Goal: Information Seeking & Learning: Learn about a topic

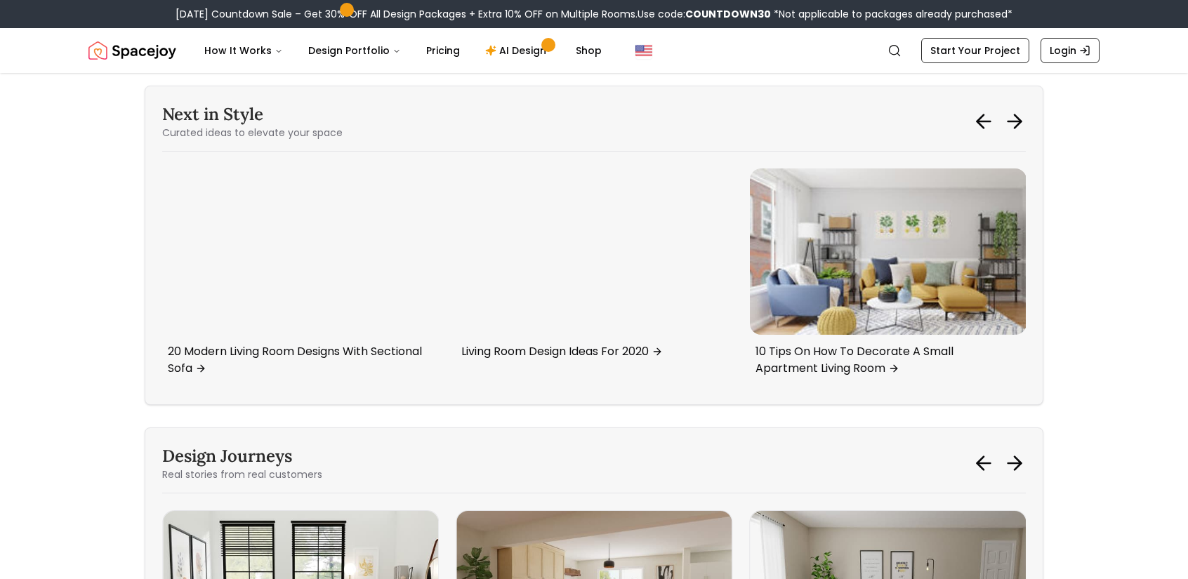
scroll to position [6390, 0]
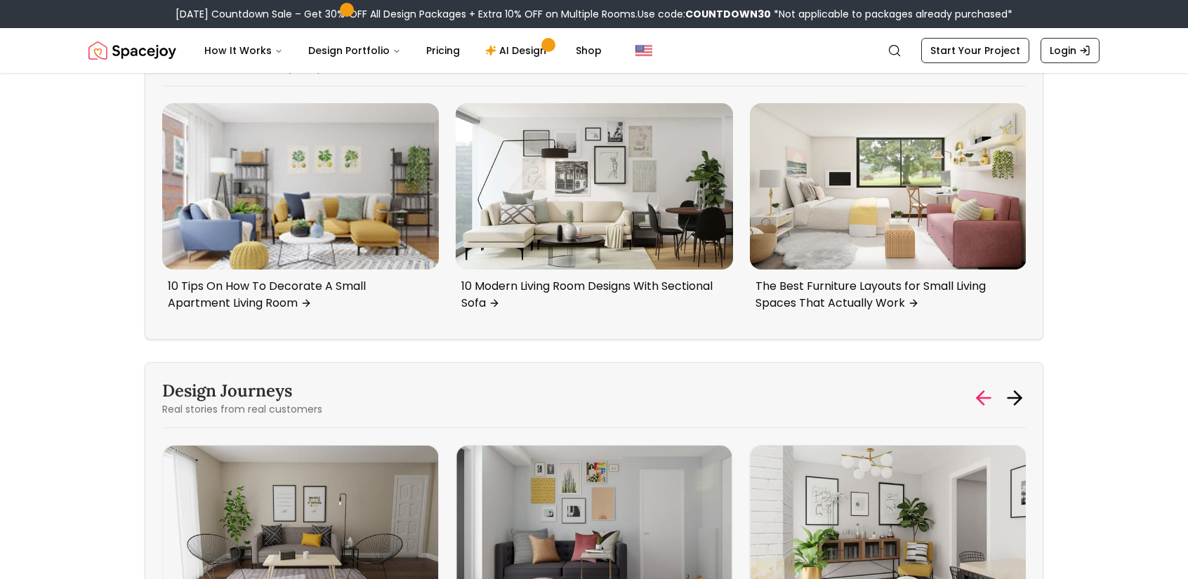
click at [981, 398] on icon at bounding box center [983, 398] width 13 height 0
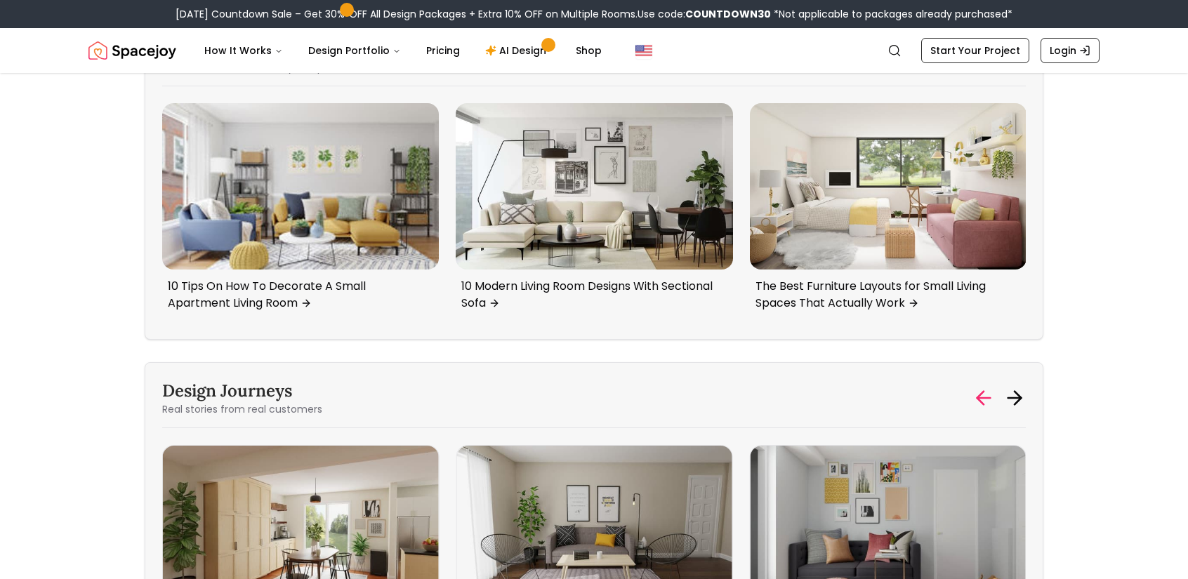
click at [981, 398] on icon at bounding box center [983, 398] width 13 height 0
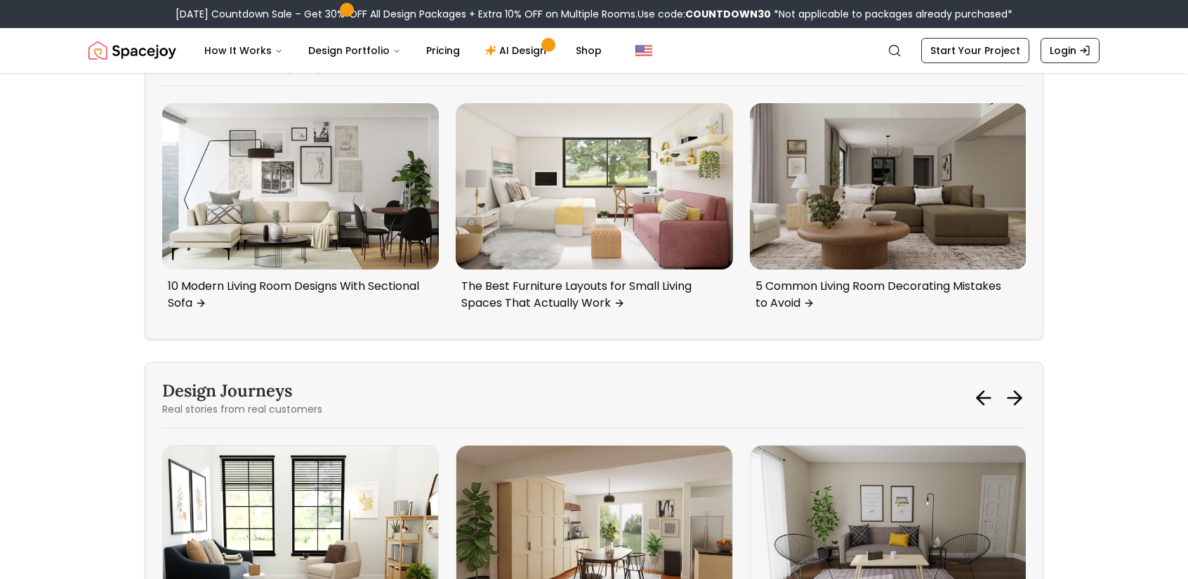
click at [345, 446] on img "4 / 5" at bounding box center [300, 528] width 275 height 165
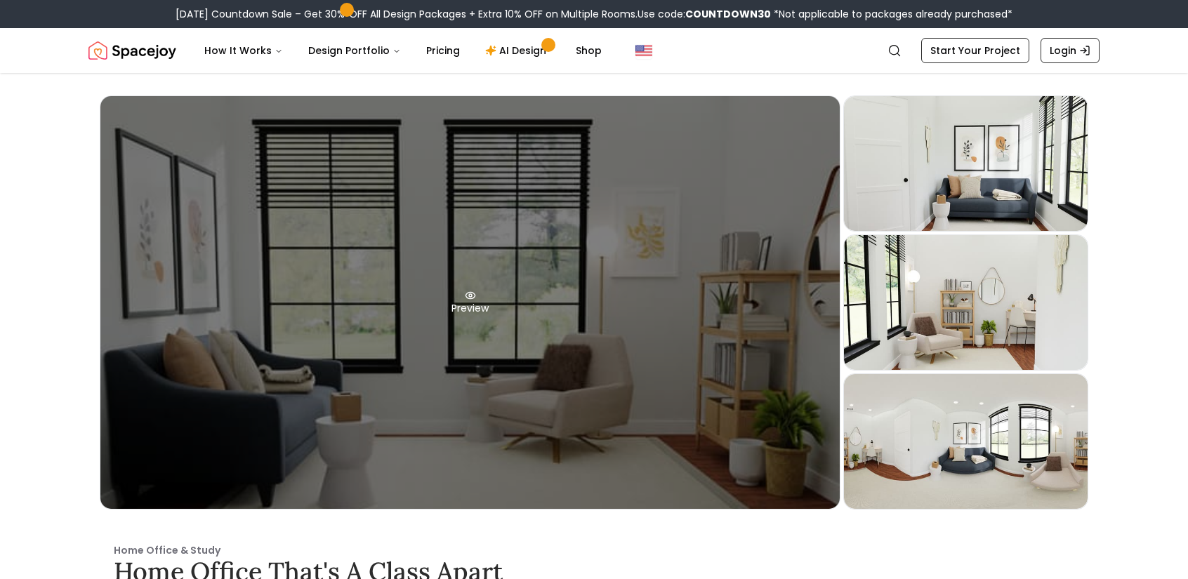
click at [469, 296] on circle at bounding box center [470, 295] width 3 height 3
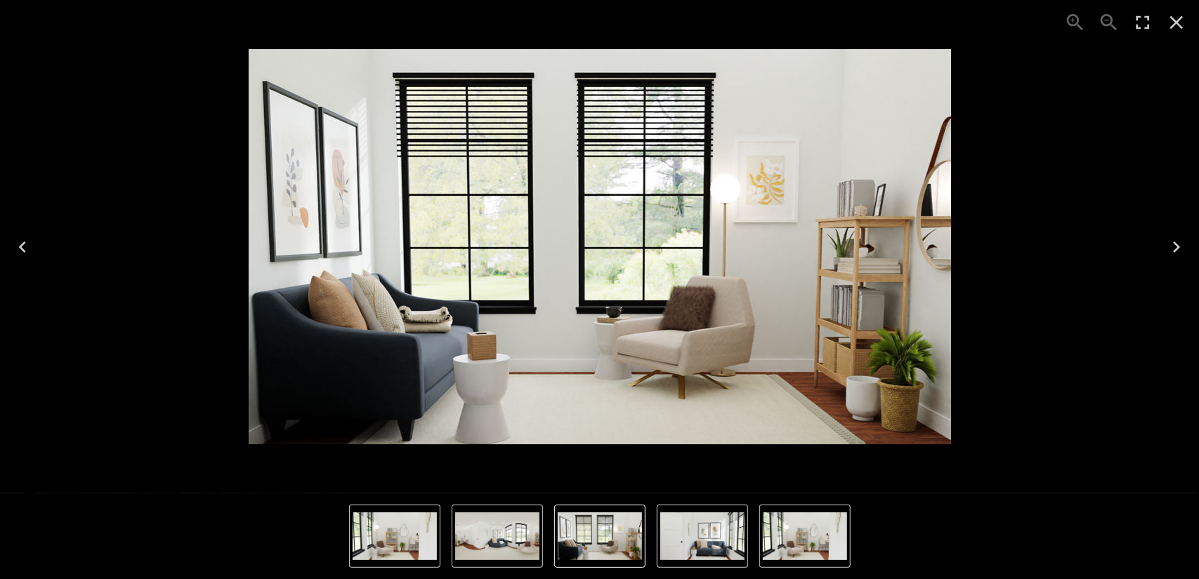
click at [413, 540] on img "3 of 4" at bounding box center [395, 537] width 84 height 48
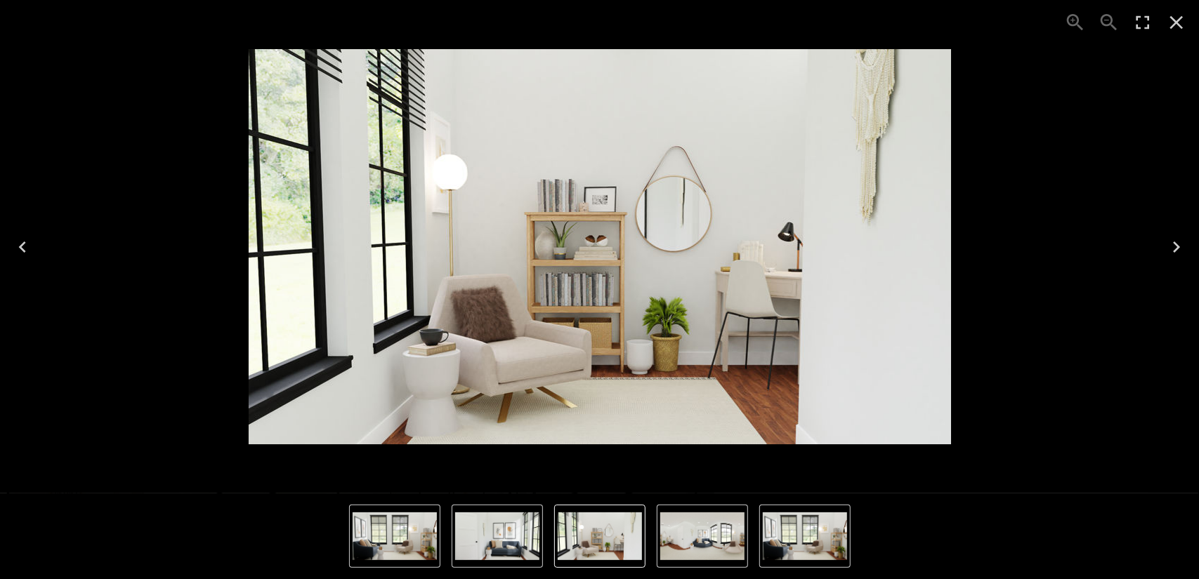
click at [471, 541] on img "2 of 4" at bounding box center [497, 537] width 84 height 48
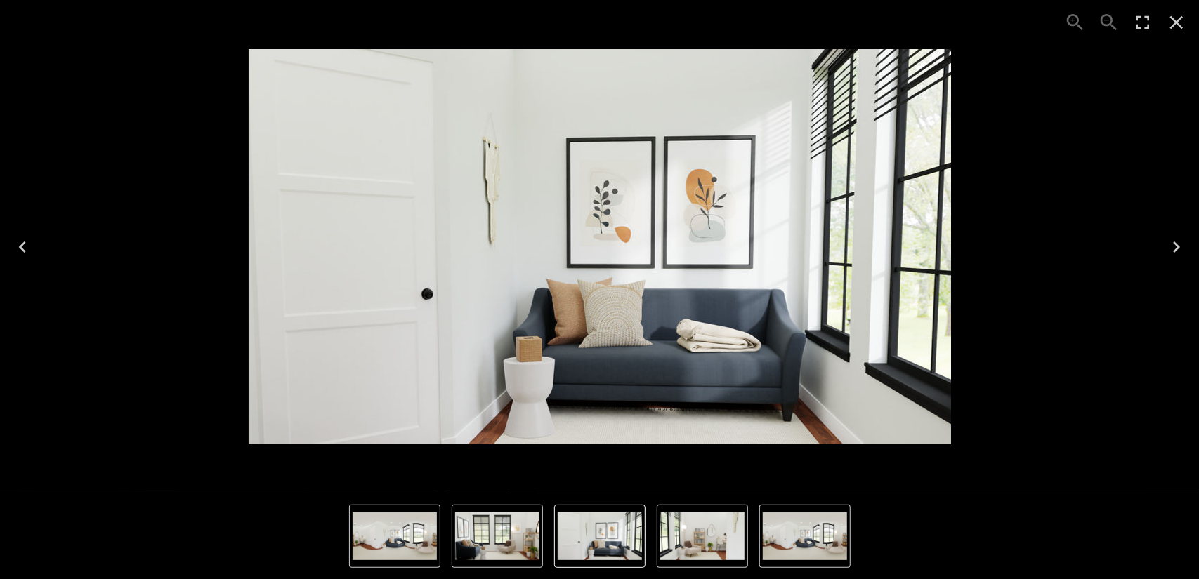
click at [491, 539] on img "1 of 4" at bounding box center [497, 537] width 84 height 48
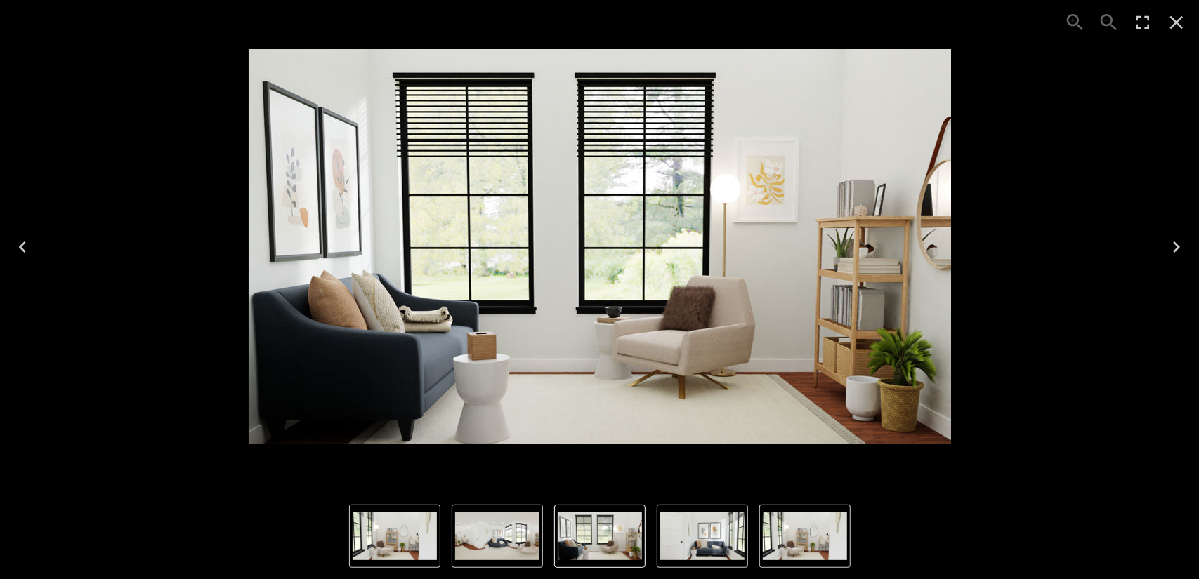
click at [491, 539] on img "4 of 4" at bounding box center [497, 537] width 84 height 48
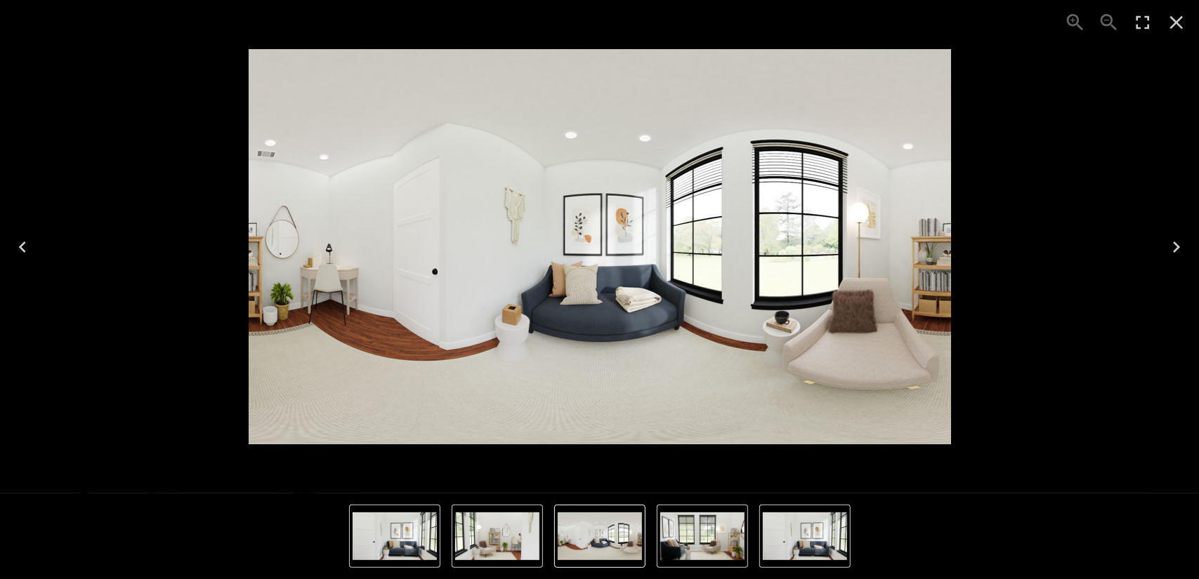
click at [491, 539] on img "3 of 4" at bounding box center [497, 537] width 84 height 48
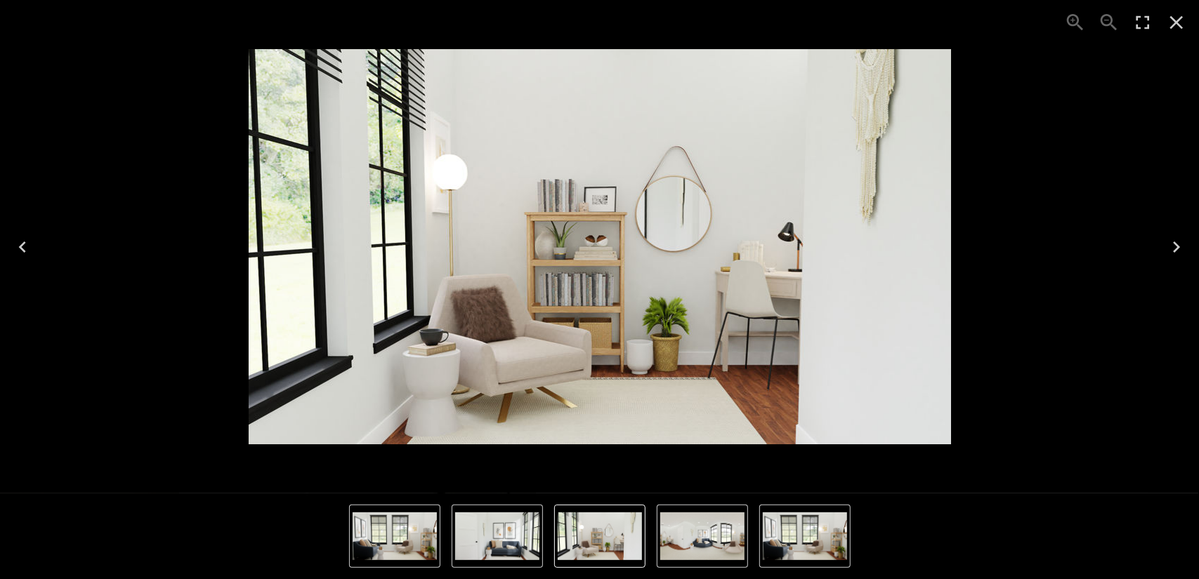
click at [491, 539] on img "2 of 4" at bounding box center [497, 537] width 84 height 48
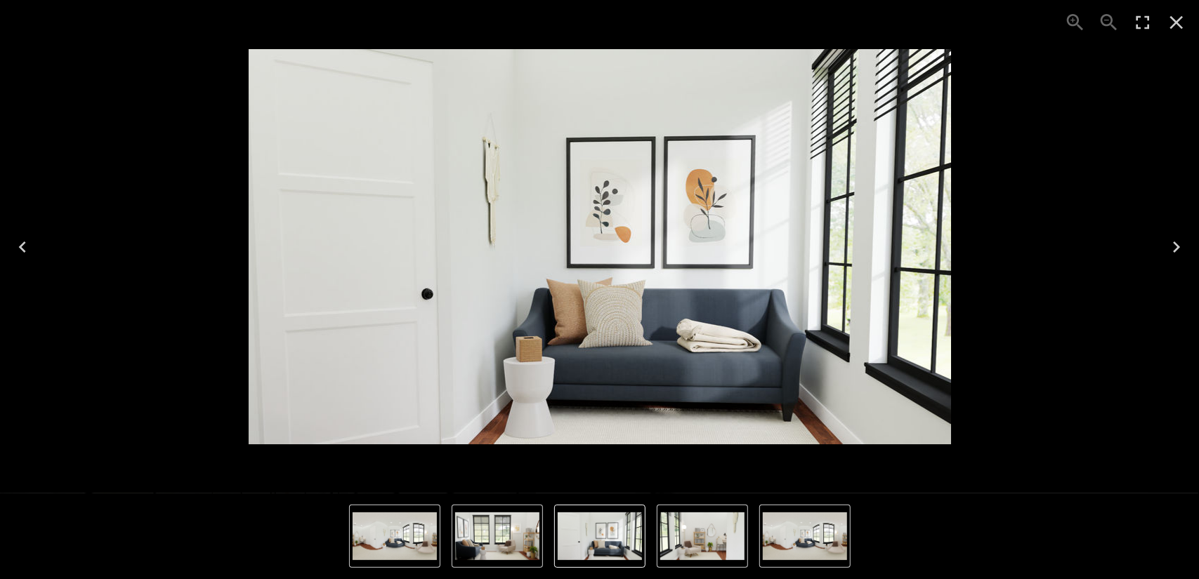
click at [491, 539] on img "1 of 4" at bounding box center [497, 537] width 84 height 48
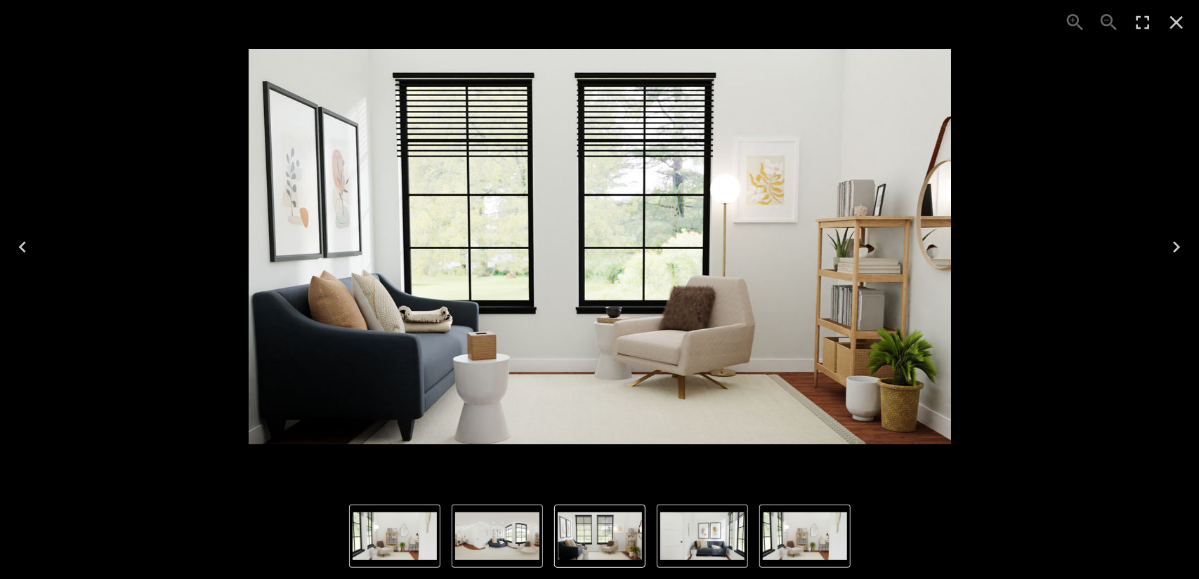
click at [491, 539] on img "4 of 4" at bounding box center [497, 537] width 84 height 48
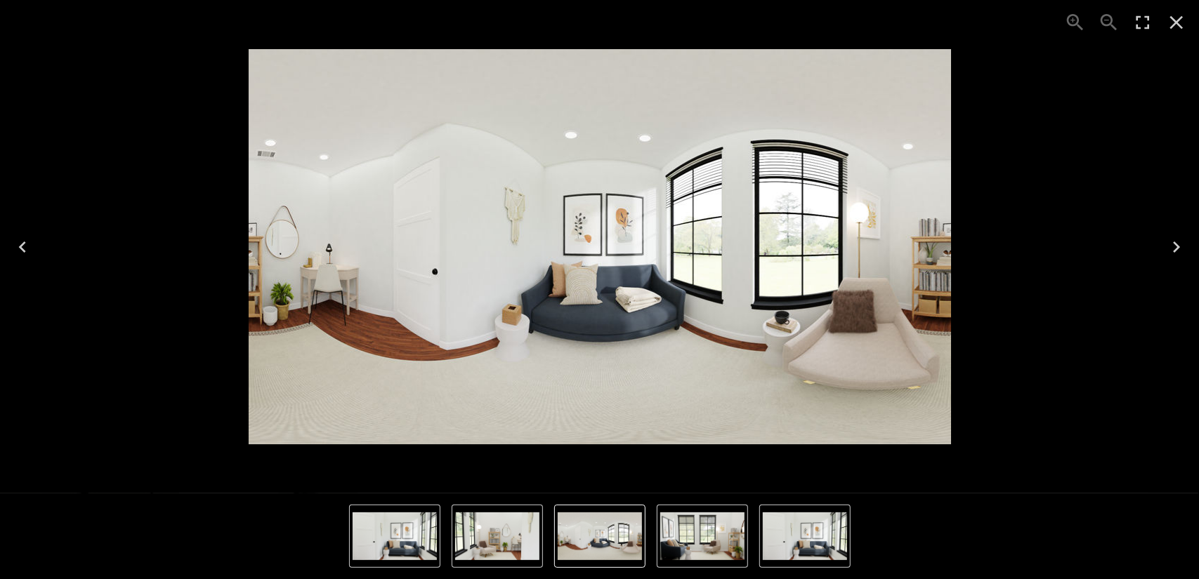
click at [1177, 25] on icon "Close" at bounding box center [1176, 22] width 13 height 13
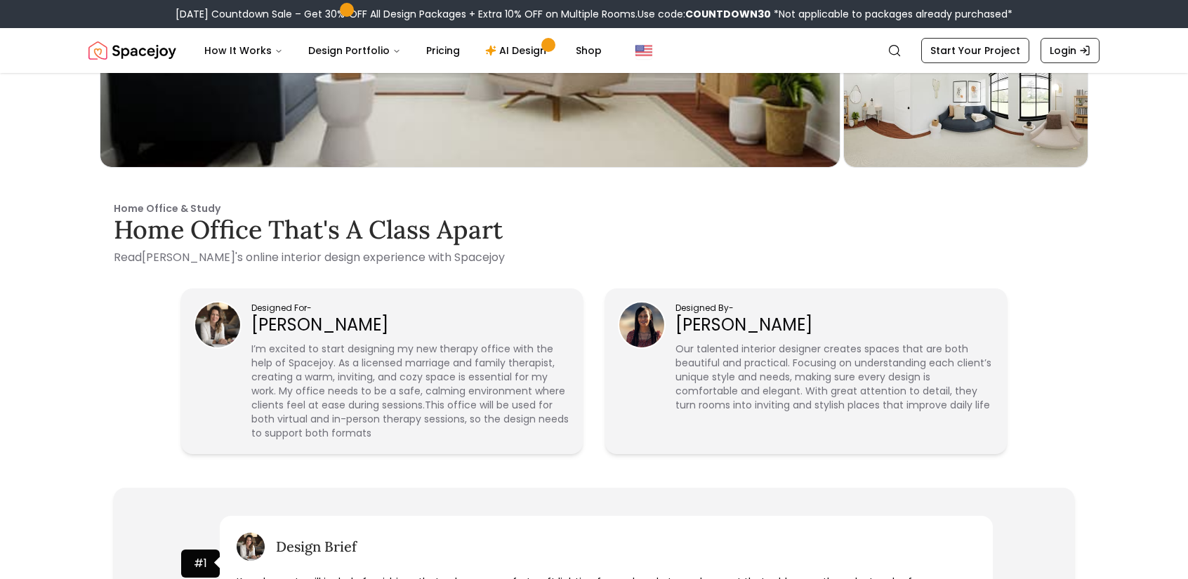
scroll to position [281, 0]
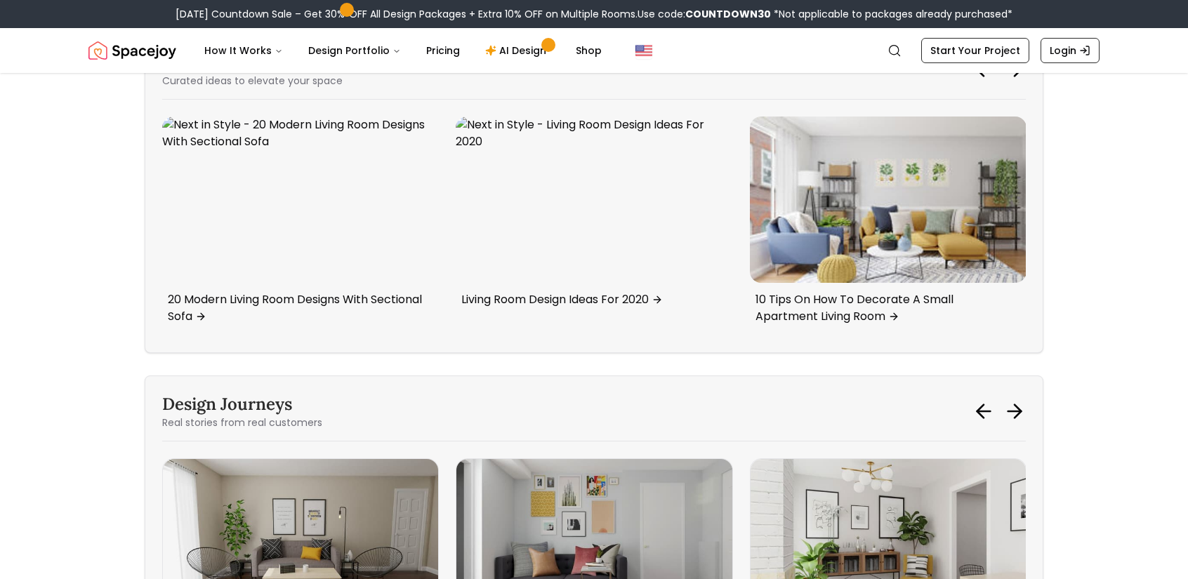
scroll to position [6390, 0]
